Goal: Use online tool/utility: Utilize a website feature to perform a specific function

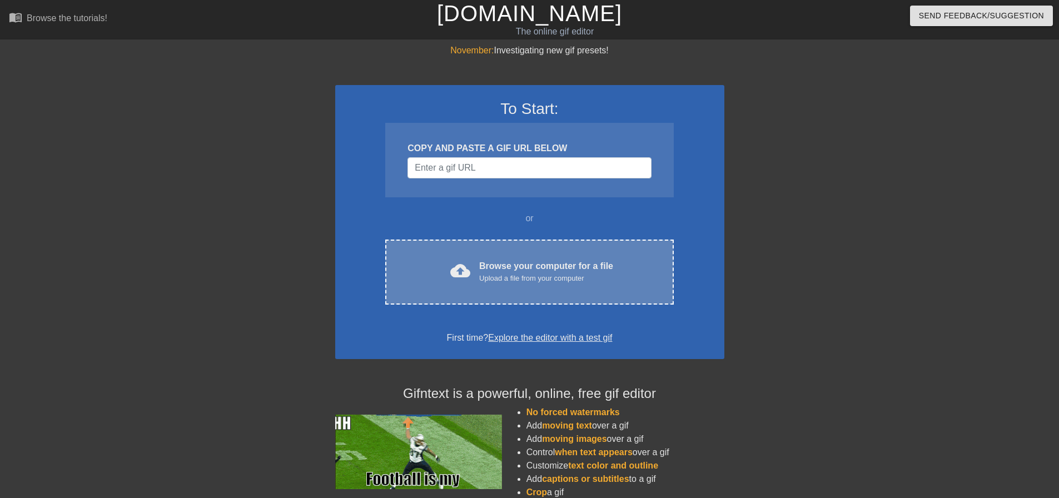
click at [472, 265] on div "cloud_upload Browse your computer for a file Upload a file from your computer" at bounding box center [529, 272] width 241 height 25
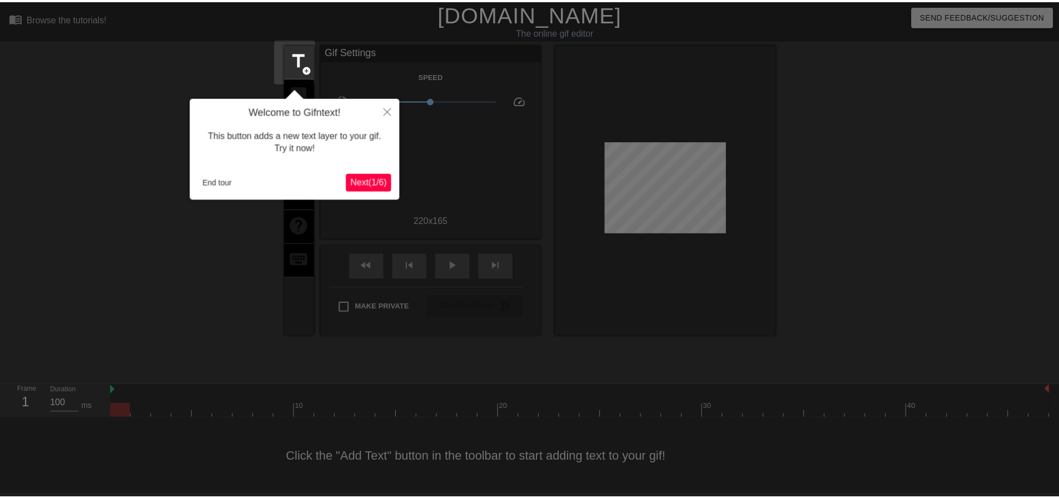
scroll to position [6, 0]
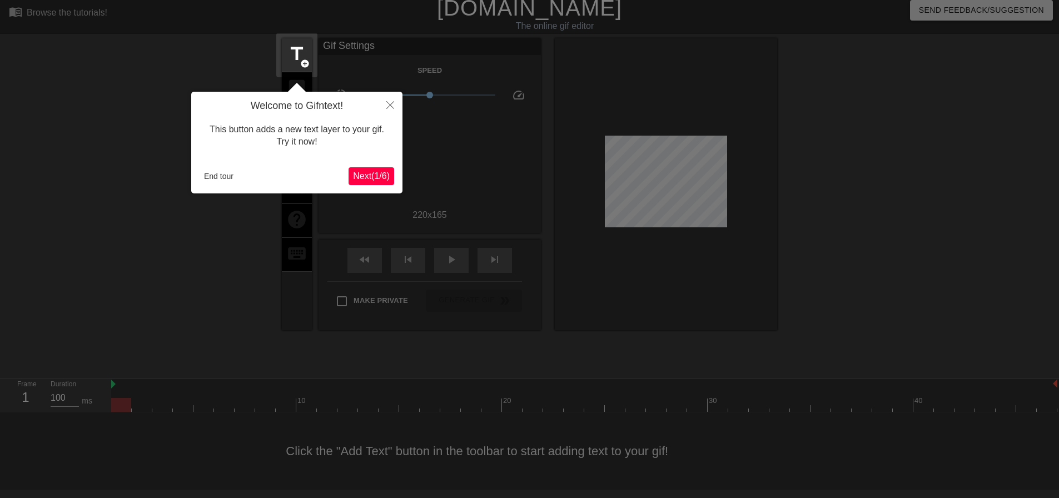
click at [361, 174] on span "Next ( 1 / 6 )" at bounding box center [371, 175] width 37 height 9
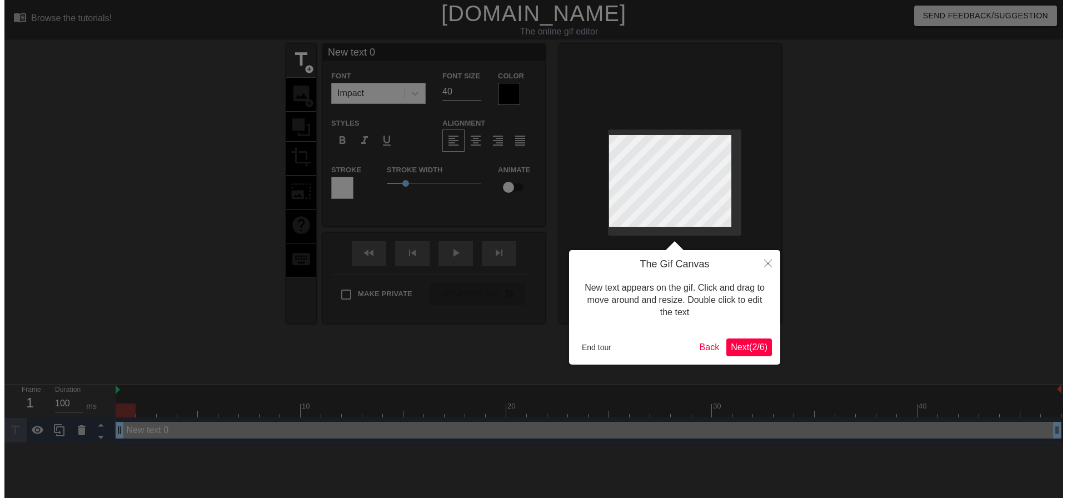
scroll to position [0, 0]
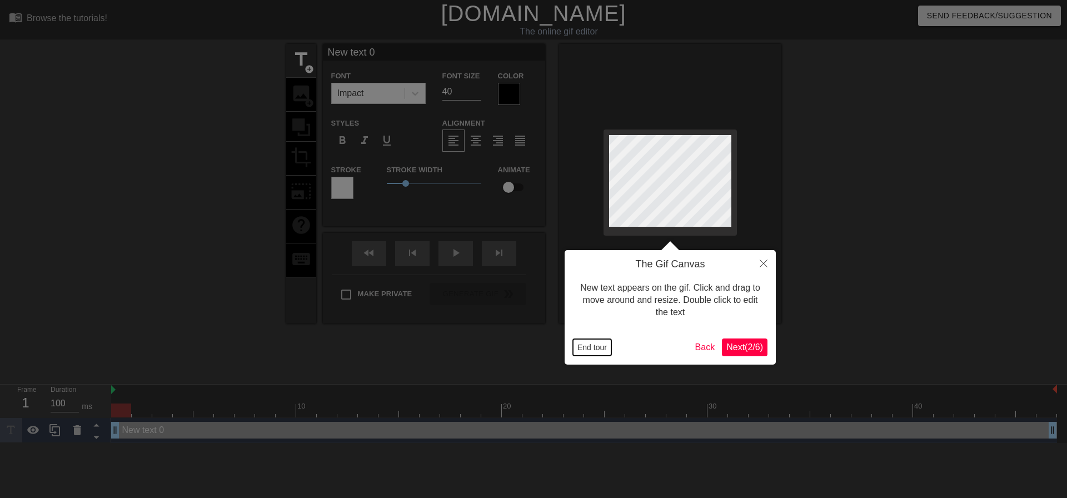
click at [586, 343] on button "End tour" at bounding box center [592, 347] width 38 height 17
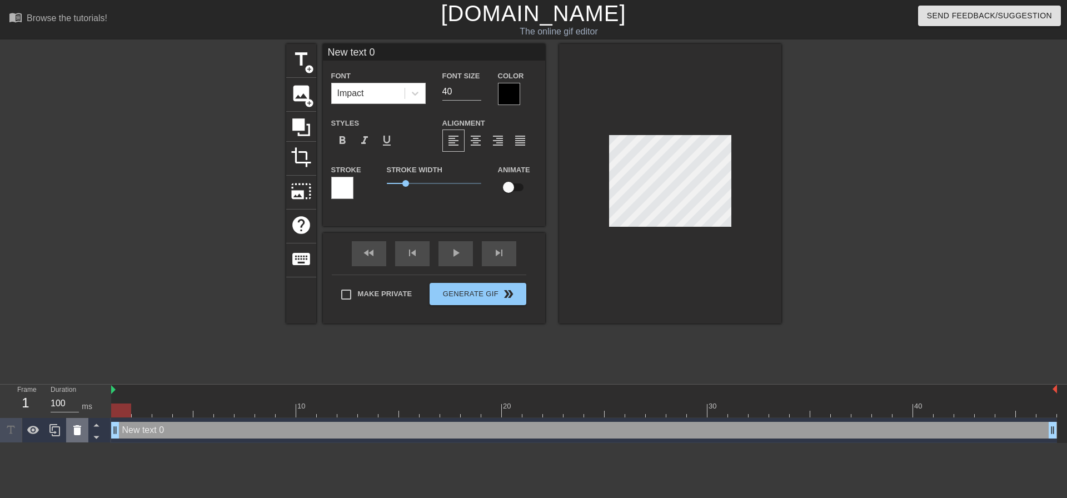
click at [72, 429] on icon at bounding box center [77, 430] width 13 height 13
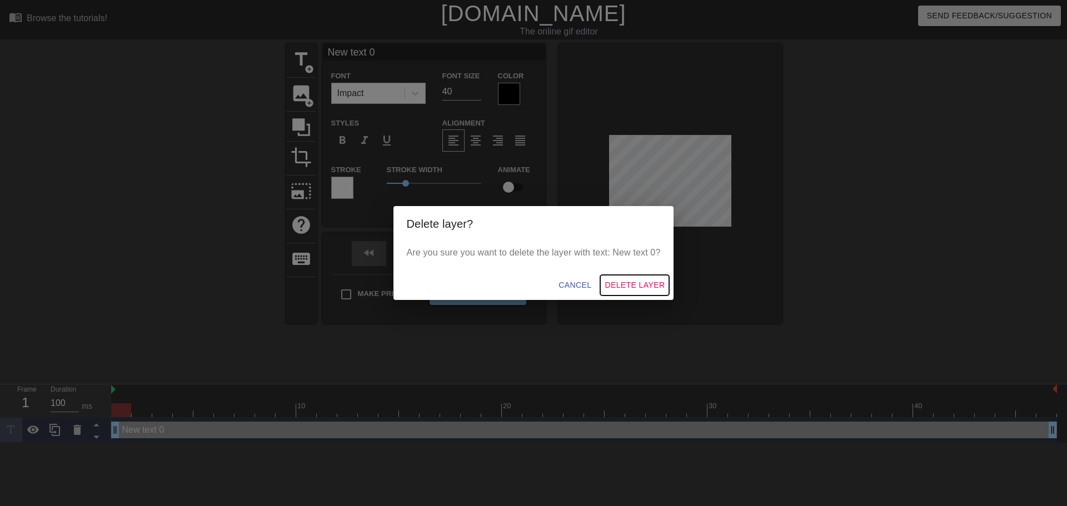
click at [631, 287] on span "Delete Layer" at bounding box center [635, 286] width 60 height 14
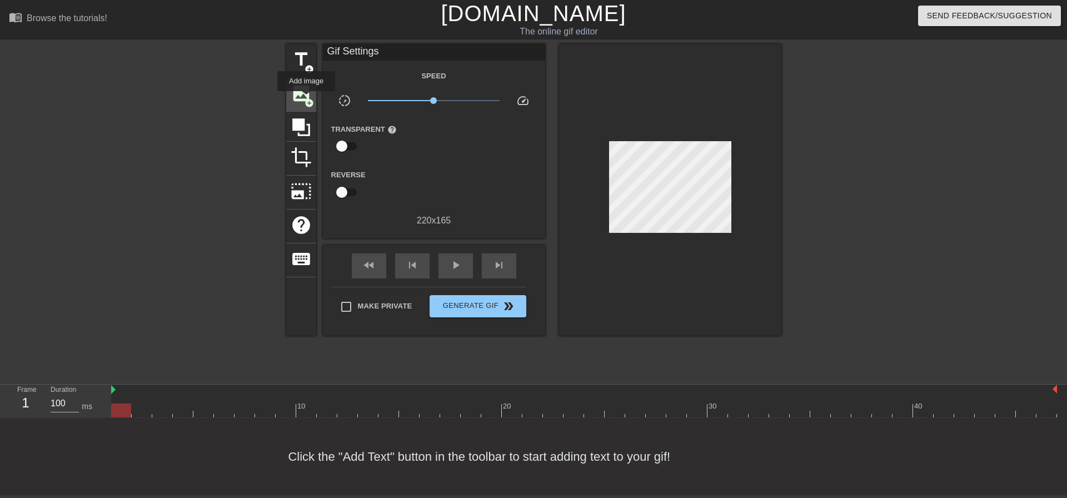
click at [306, 99] on span "add_circle" at bounding box center [309, 102] width 9 height 9
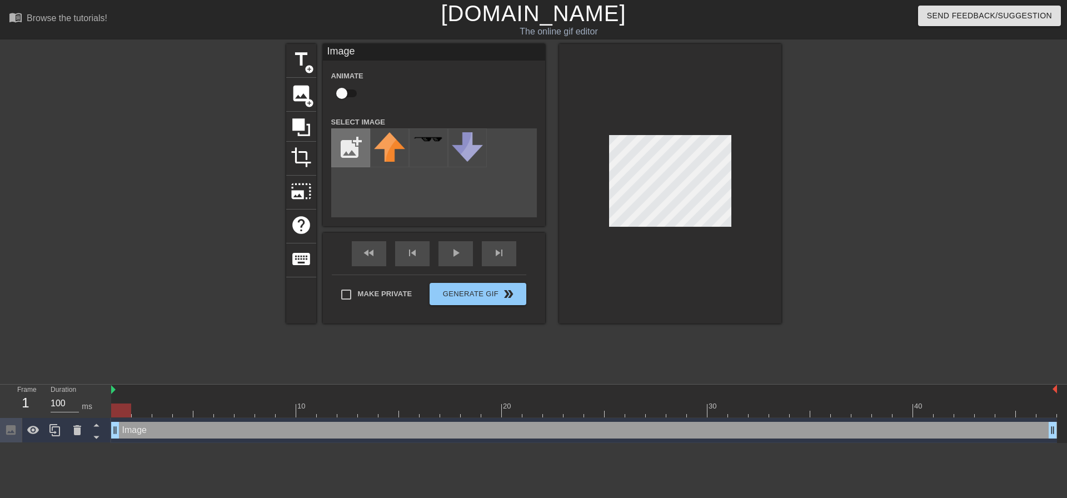
click at [352, 154] on input "file" at bounding box center [351, 148] width 38 height 38
type input "C:\fakepath\wowok.png"
click at [396, 151] on div at bounding box center [389, 147] width 39 height 39
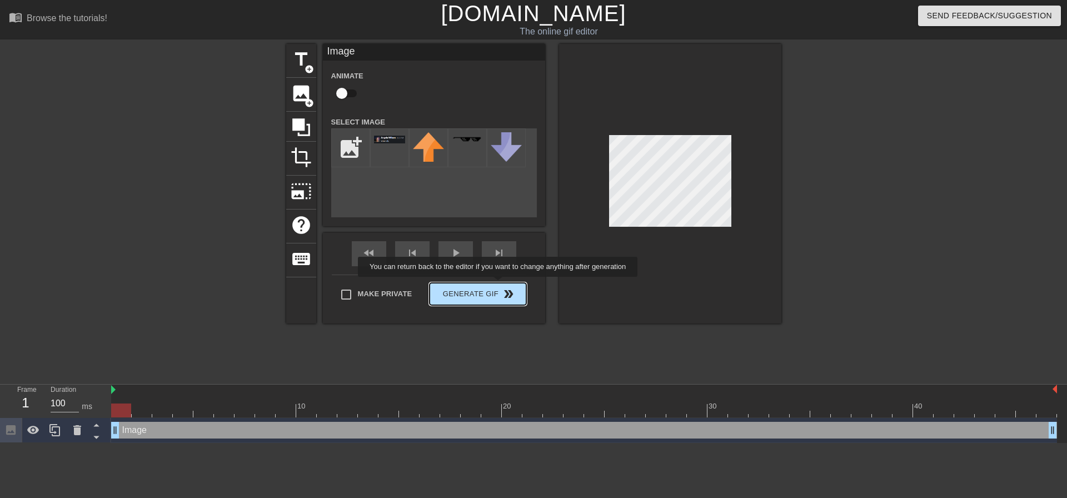
click at [499, 285] on div "fast_rewind skip_previous play_arrow skip_next Make Private Generate Gif double…" at bounding box center [434, 278] width 222 height 91
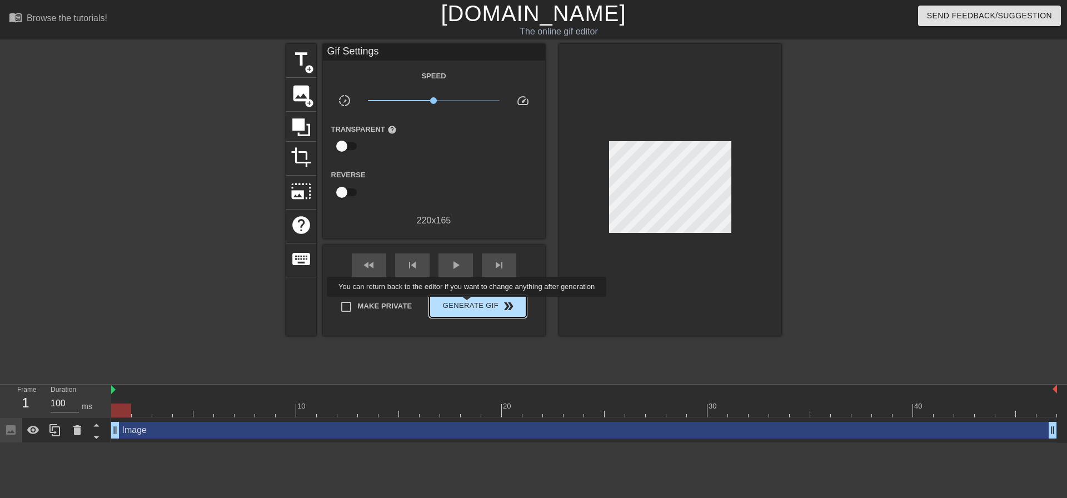
click at [468, 305] on span "Generate Gif double_arrow" at bounding box center [477, 306] width 87 height 13
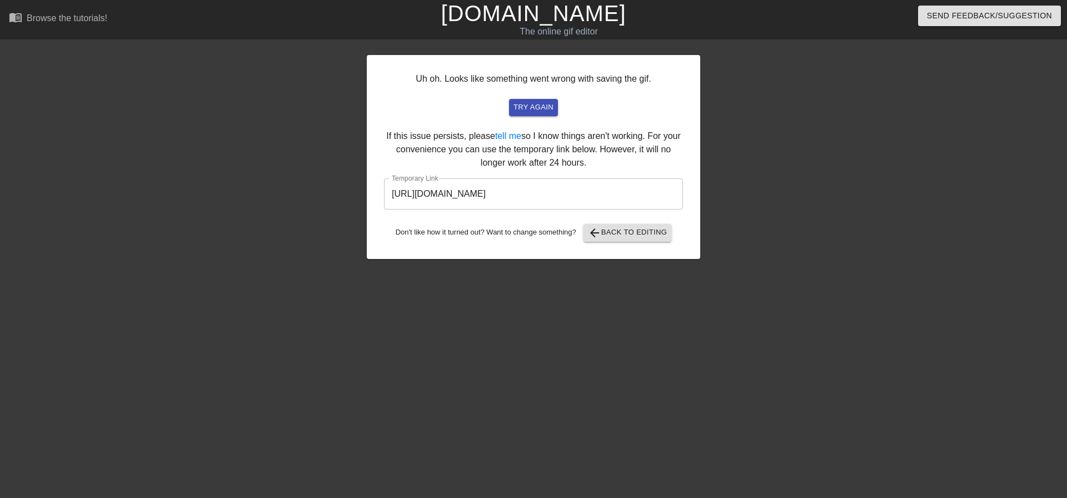
click at [528, 191] on input "[URL][DOMAIN_NAME]" at bounding box center [533, 193] width 299 height 31
